Goal: Task Accomplishment & Management: Manage account settings

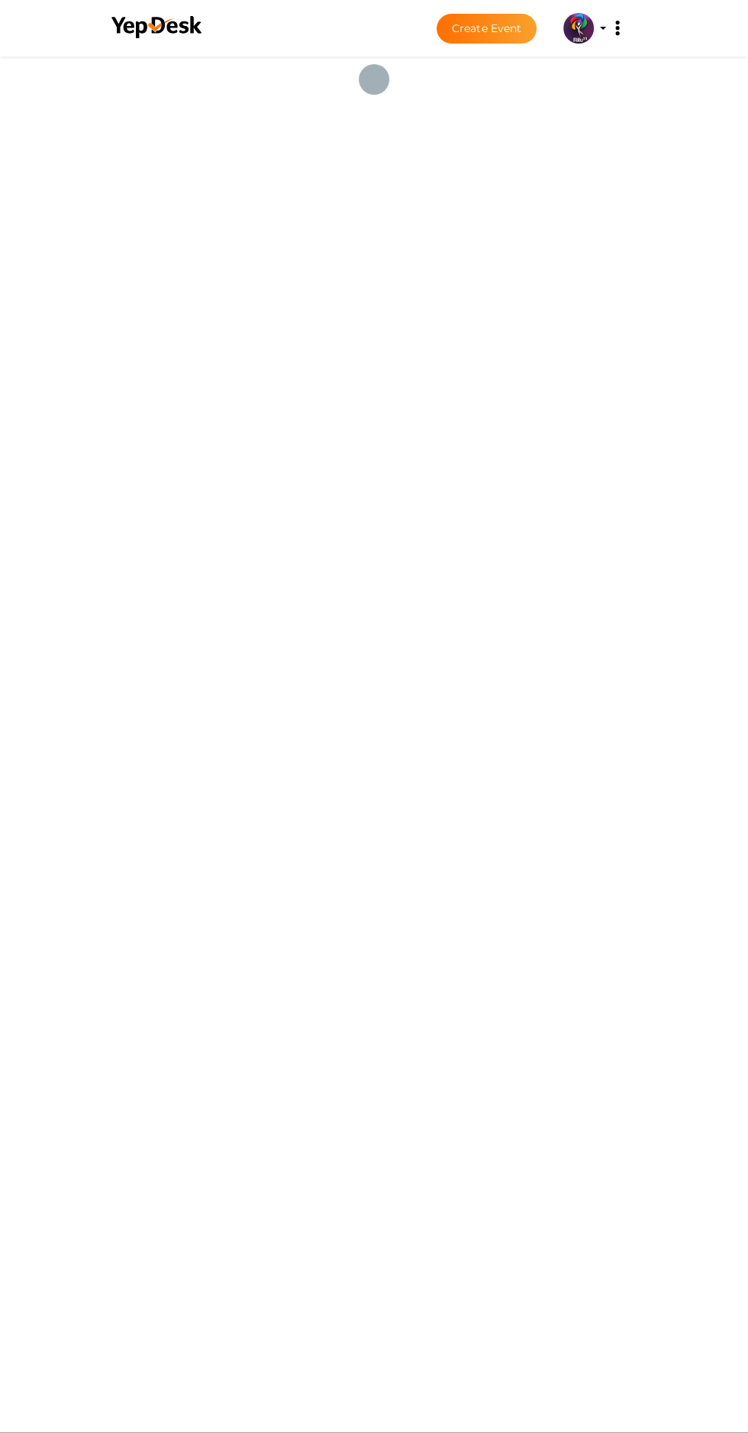
click at [581, 38] on img at bounding box center [579, 28] width 31 height 31
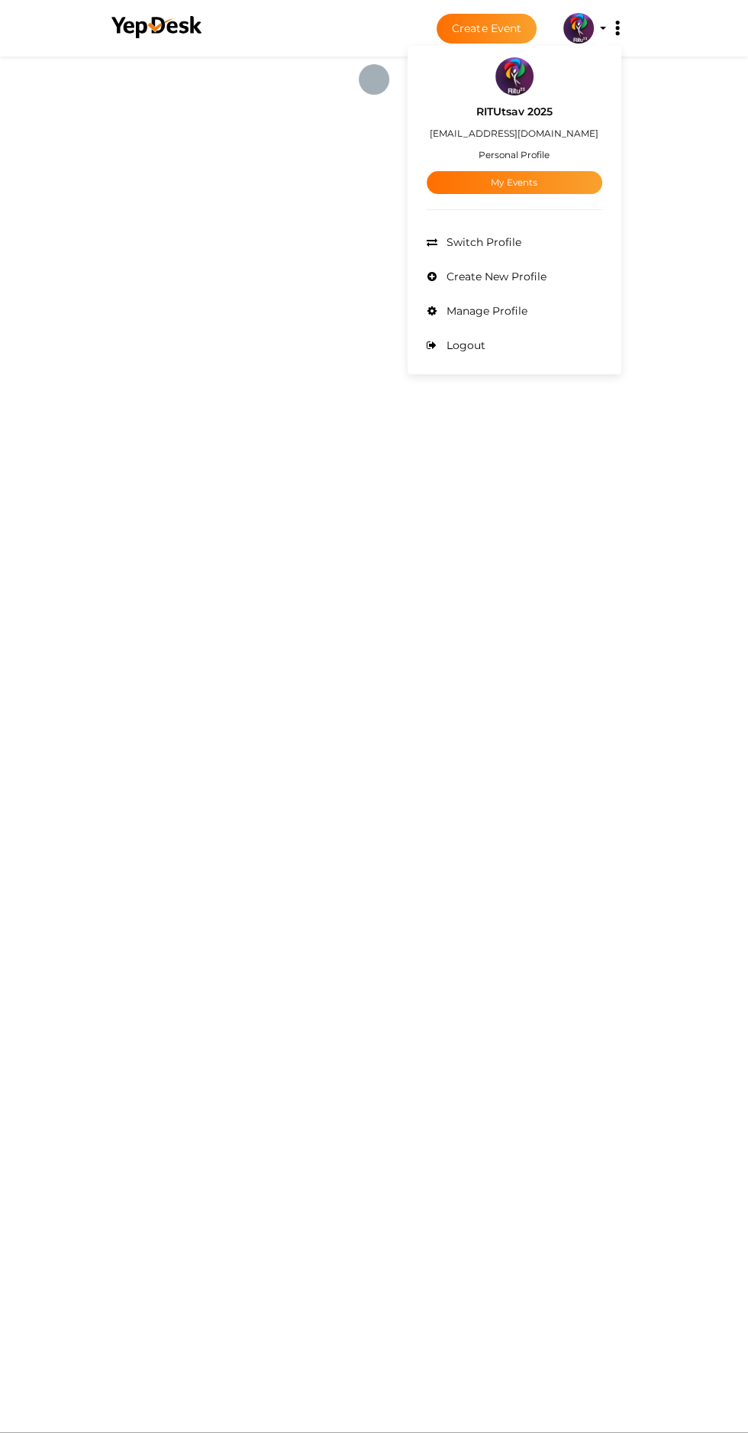
click at [552, 188] on link "My Events" at bounding box center [515, 182] width 176 height 23
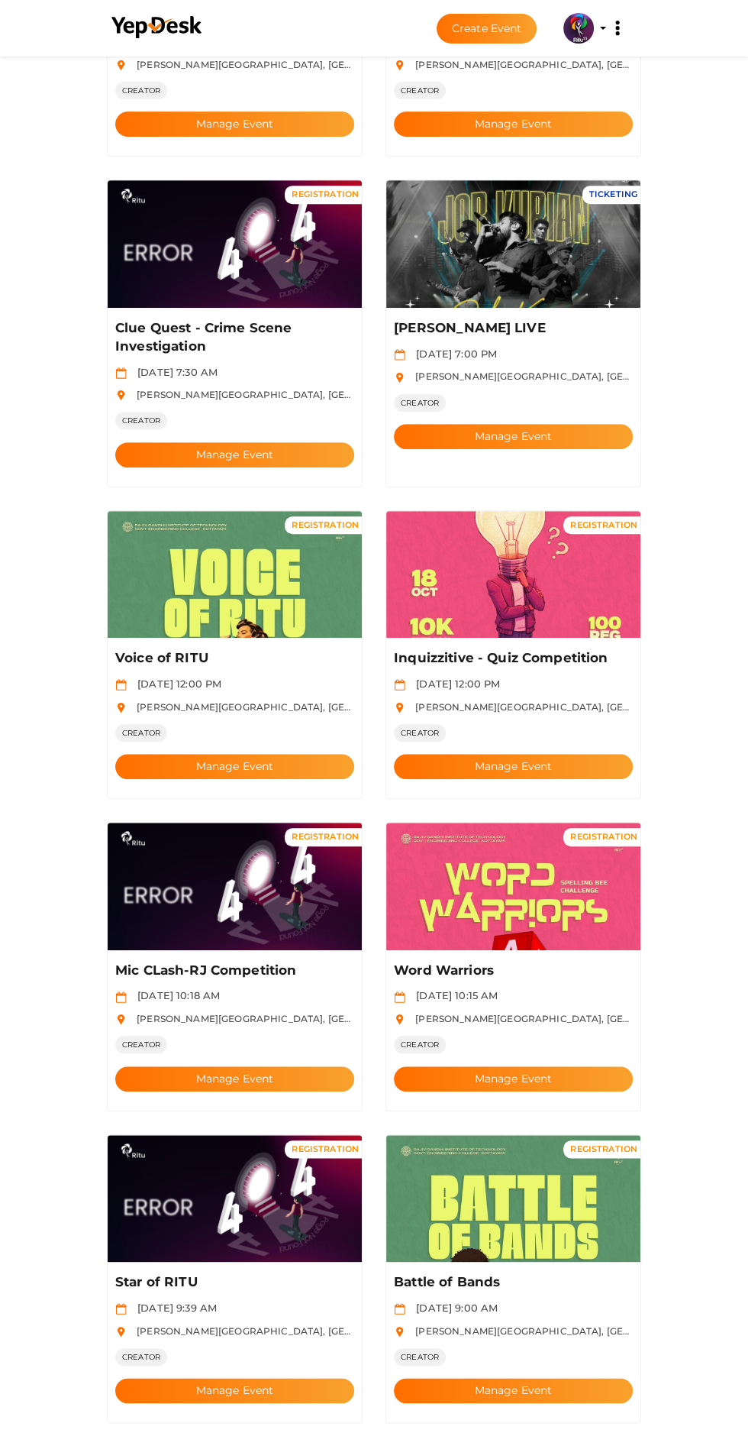
scroll to position [406, 0]
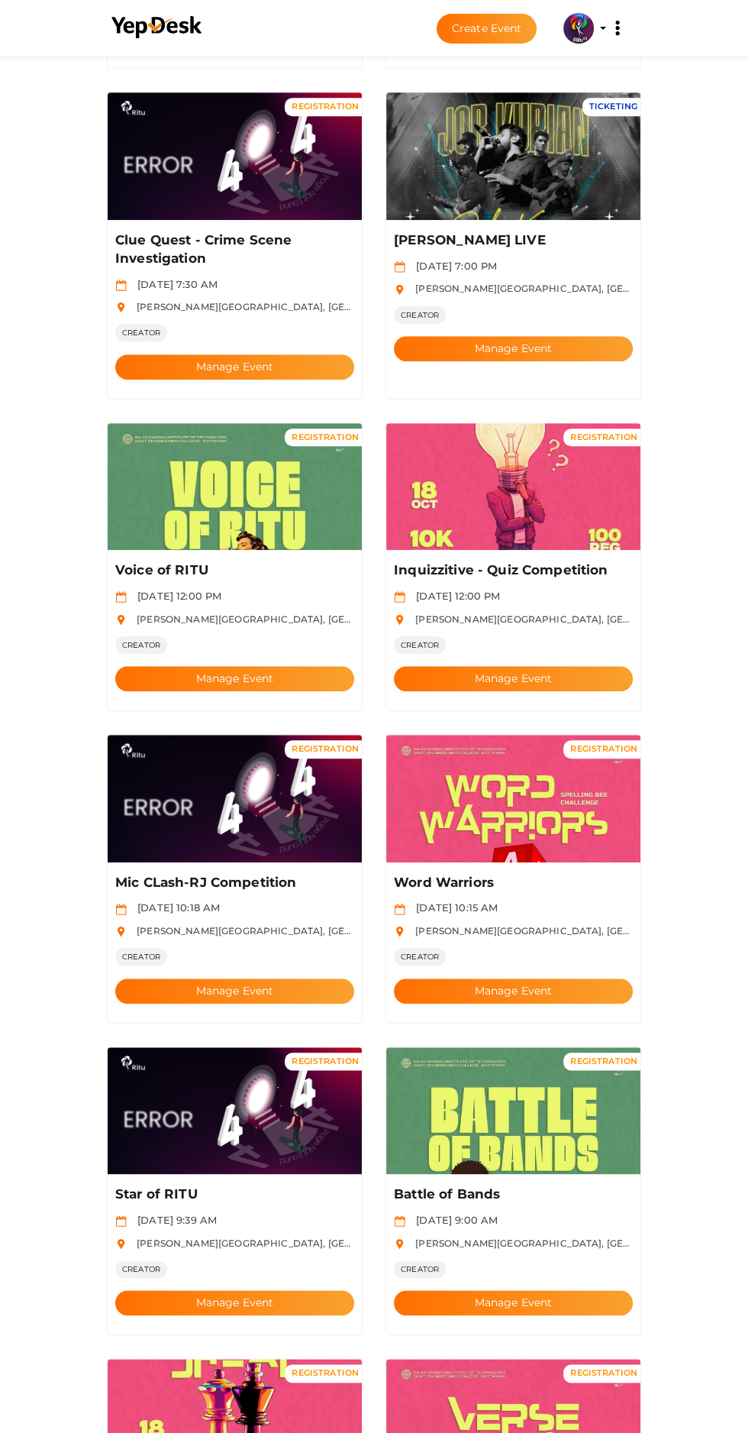
click at [270, 666] on button "Manage Event" at bounding box center [234, 678] width 239 height 25
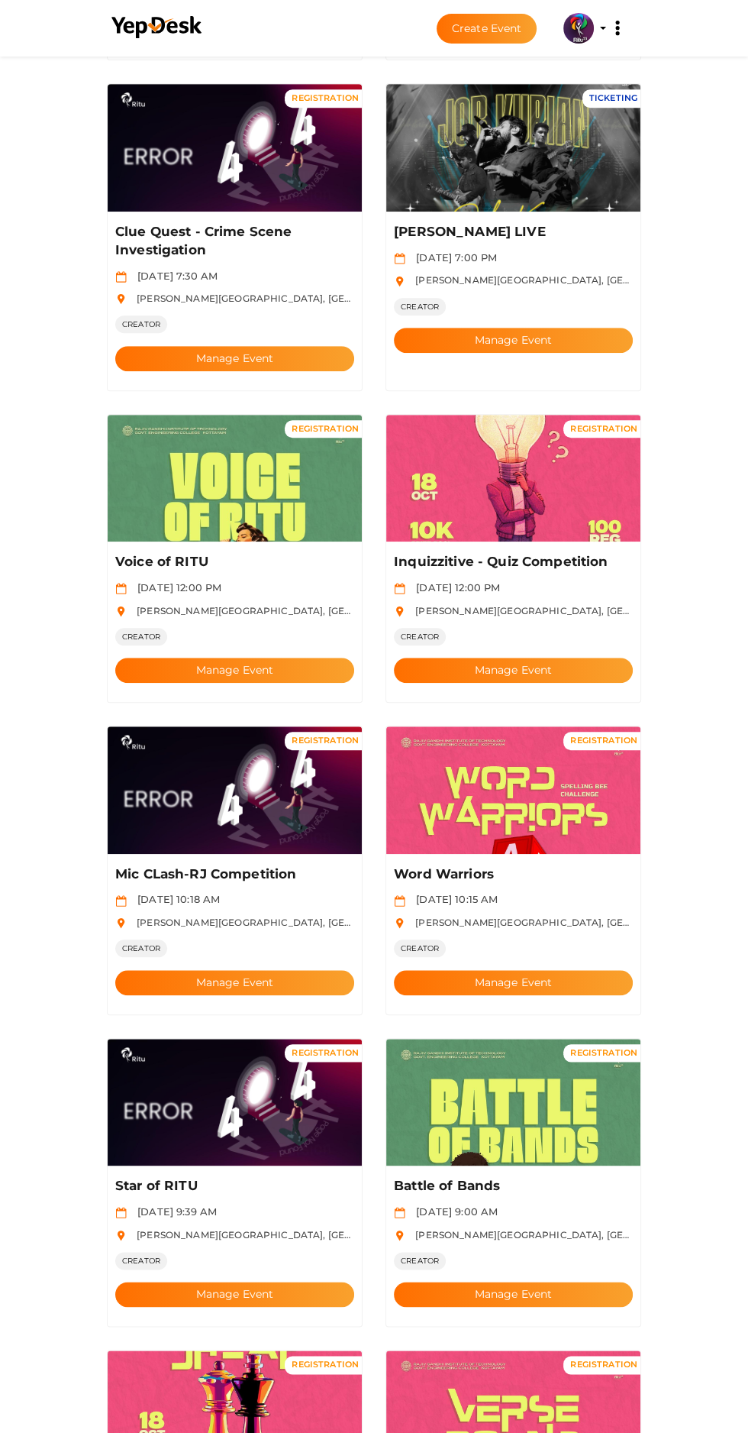
scroll to position [508, 0]
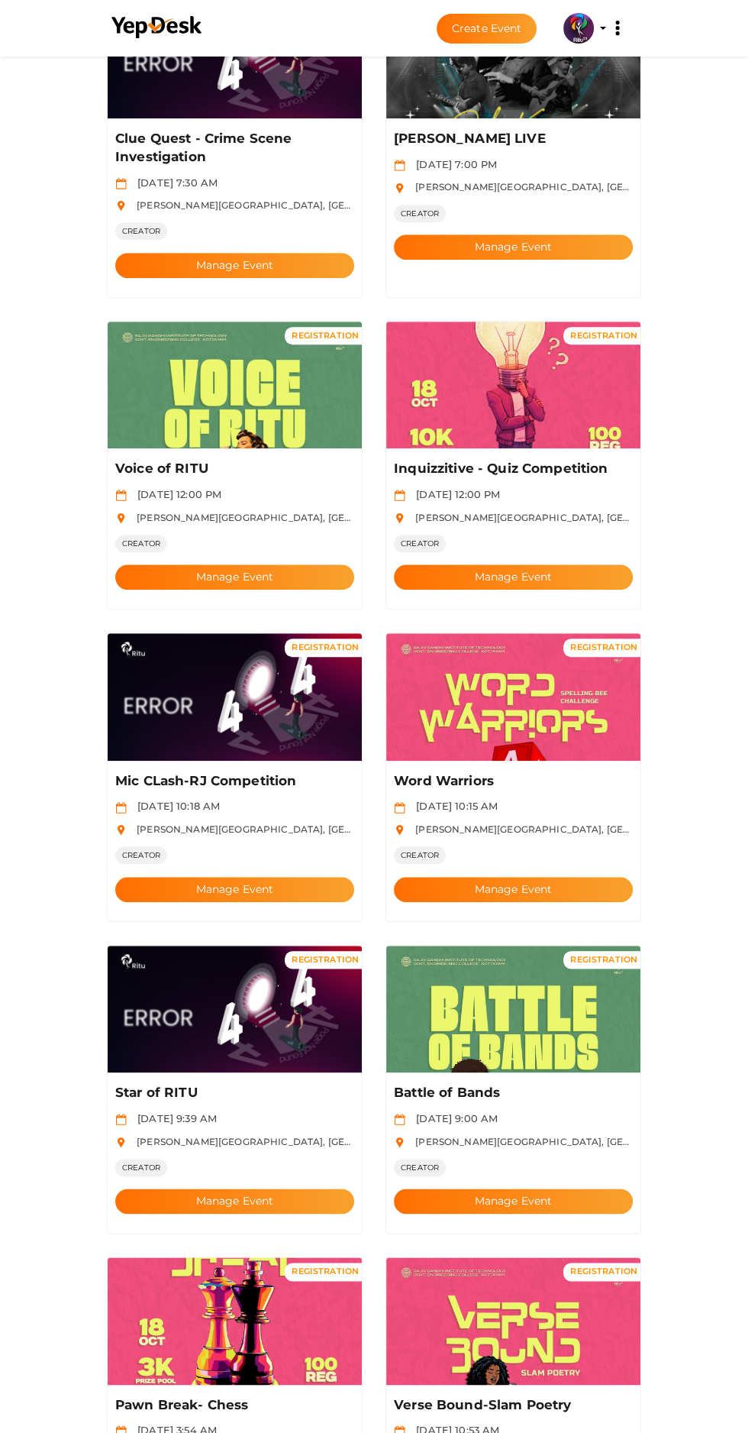
click at [553, 1188] on button "Manage Event" at bounding box center [513, 1200] width 239 height 25
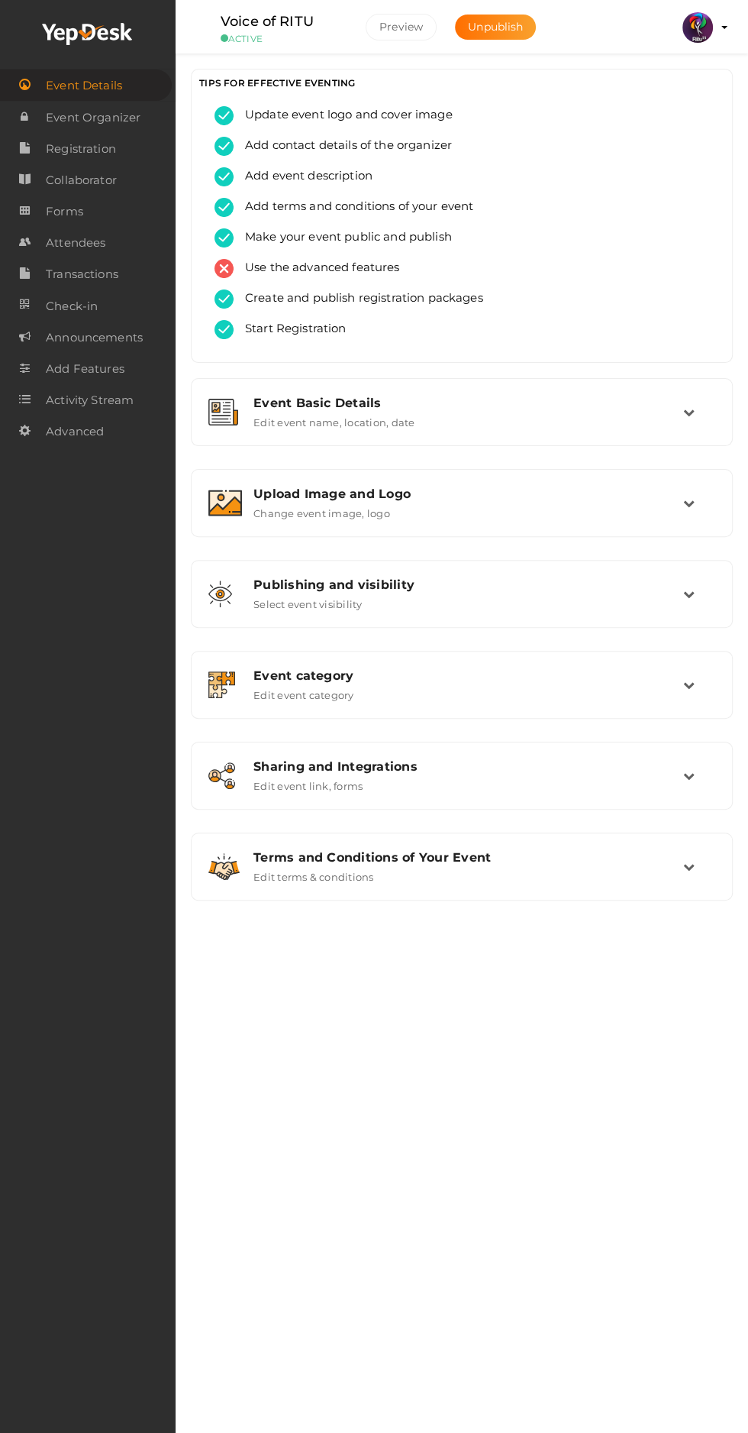
click at [61, 244] on span "Attendees" at bounding box center [76, 243] width 60 height 31
click at [90, 255] on span "Attendees" at bounding box center [76, 243] width 60 height 31
